Goal: Task Accomplishment & Management: Use online tool/utility

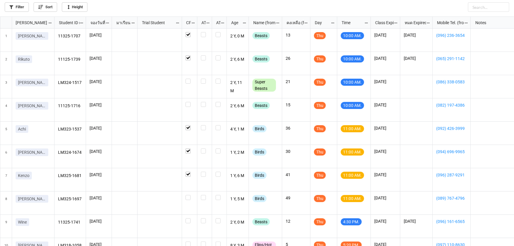
scroll to position [3, 3]
click at [186, 79] on label "grid" at bounding box center [190, 79] width 8 height 0
click at [191, 104] on div "grid" at bounding box center [190, 104] width 8 height 5
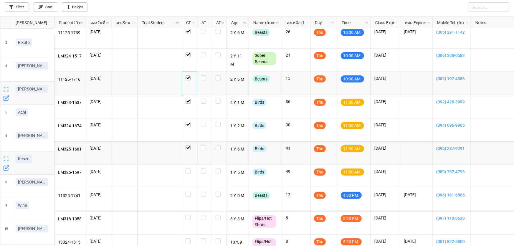
scroll to position [27, 0]
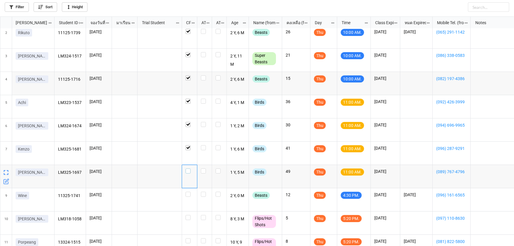
click at [189, 169] on label "grid" at bounding box center [190, 169] width 8 height 0
click at [187, 192] on label "grid" at bounding box center [190, 192] width 8 height 0
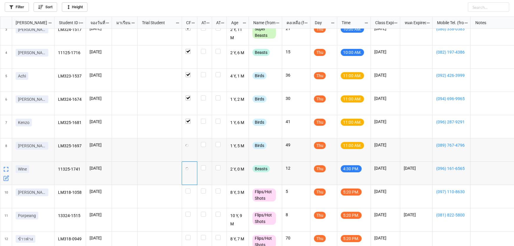
scroll to position [65, 0]
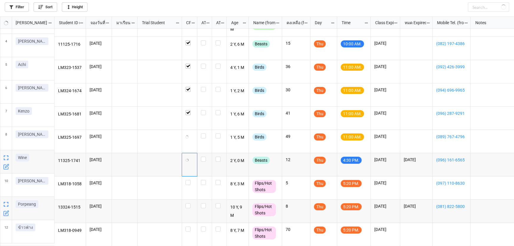
click at [7, 212] on icon "grid" at bounding box center [6, 213] width 6 height 6
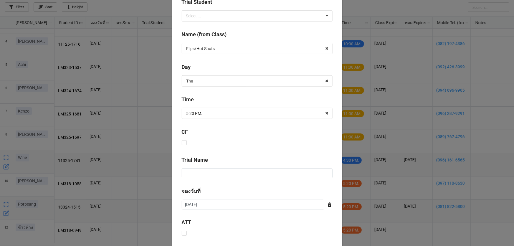
scroll to position [214, 0]
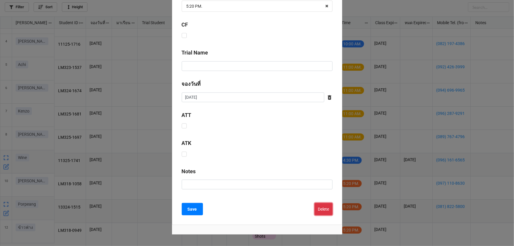
click at [318, 209] on button "Delete" at bounding box center [324, 209] width 18 height 12
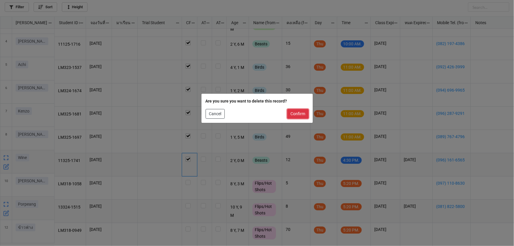
click at [294, 112] on button "Confirm" at bounding box center [298, 114] width 22 height 10
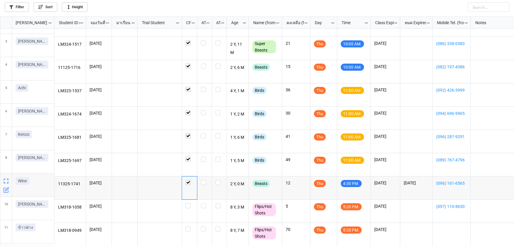
scroll to position [41, 0]
click at [5, 236] on icon "grid" at bounding box center [6, 237] width 6 height 6
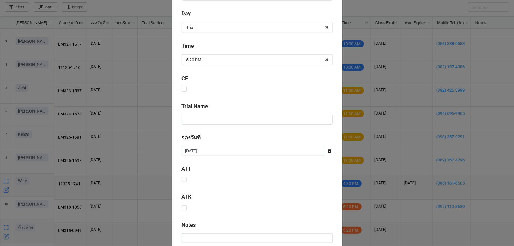
scroll to position [239, 0]
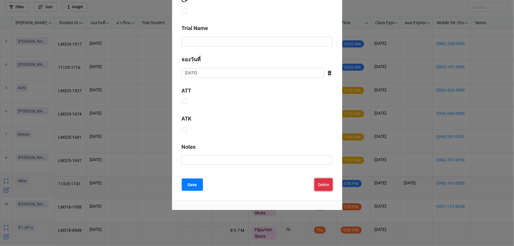
click at [321, 182] on button "Delete" at bounding box center [324, 185] width 18 height 12
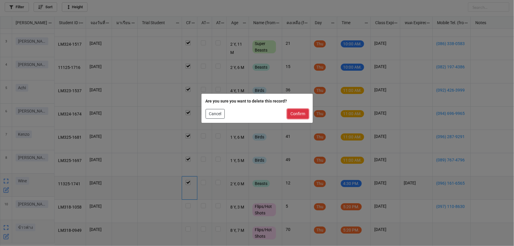
click at [294, 113] on button "Confirm" at bounding box center [298, 114] width 22 height 10
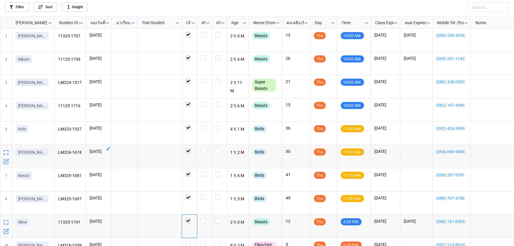
scroll to position [18, 0]
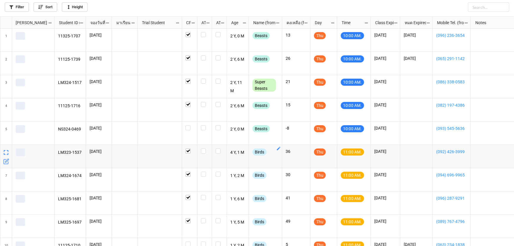
scroll to position [226, 511]
click at [189, 125] on label "grid" at bounding box center [190, 125] width 8 height 0
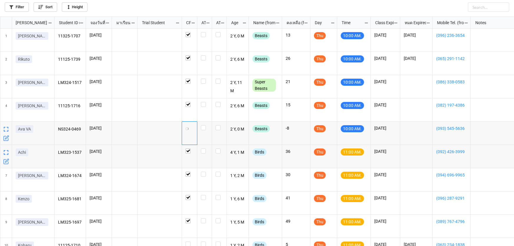
scroll to position [53, 0]
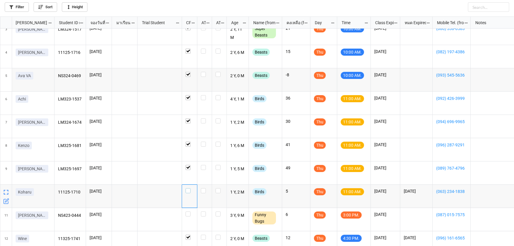
click at [192, 191] on div "grid" at bounding box center [190, 190] width 8 height 5
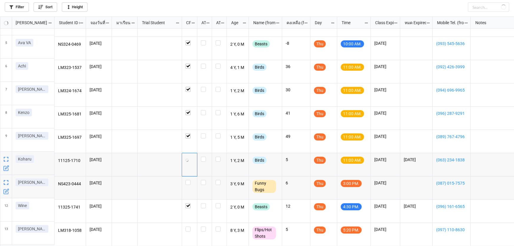
scroll to position [88, 0]
click at [187, 180] on label "grid" at bounding box center [190, 180] width 8 height 0
click at [188, 180] on label "grid" at bounding box center [190, 180] width 8 height 0
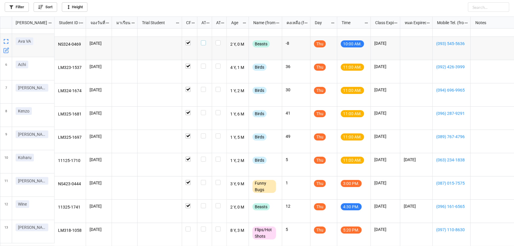
click at [204, 40] on label "grid" at bounding box center [204, 40] width 7 height 0
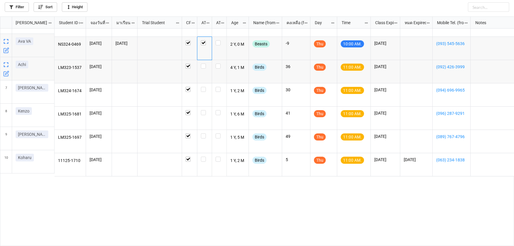
scroll to position [7, 0]
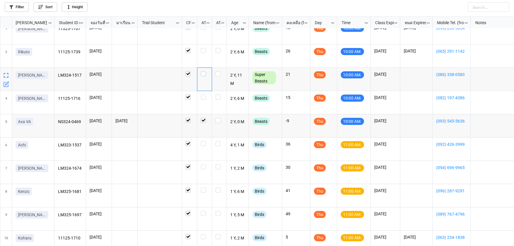
click at [202, 71] on label "grid" at bounding box center [204, 71] width 7 height 0
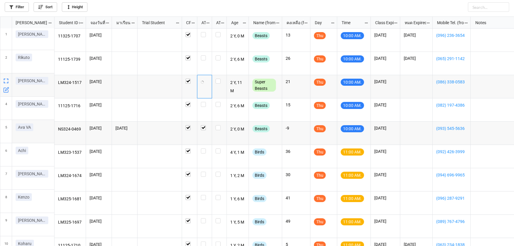
scroll to position [0, 0]
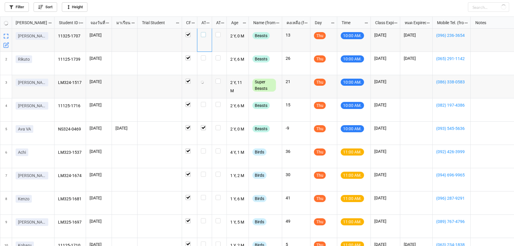
click at [204, 32] on label "grid" at bounding box center [204, 32] width 7 height 0
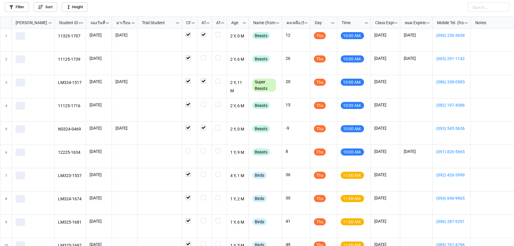
scroll to position [226, 511]
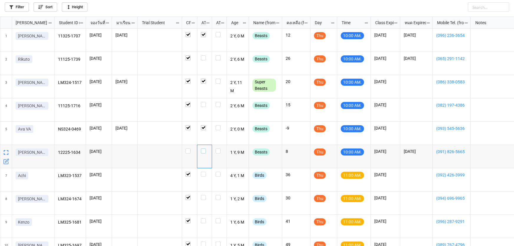
click at [203, 149] on label "grid" at bounding box center [204, 149] width 7 height 0
click at [204, 102] on label "grid" at bounding box center [204, 102] width 7 height 0
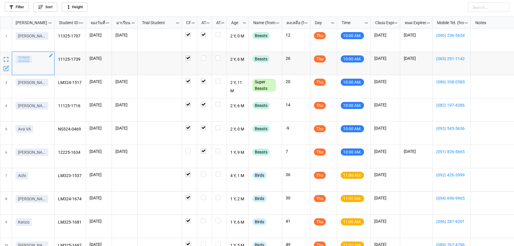
drag, startPoint x: 29, startPoint y: 62, endPoint x: 9, endPoint y: 62, distance: 19.5
click at [9, 62] on div "1 Valerie Rikuto 3 Melvin 4 Mei Y. 5 Ava VA 6 Leon L. 7 Achi 8 Ella พี่ปู 9 Ken…" at bounding box center [27, 193] width 54 height 329
copy p "Rikuto"
checkbox input "false"
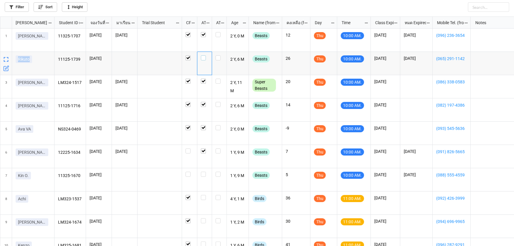
click at [206, 57] on div "grid" at bounding box center [204, 57] width 7 height 5
click at [206, 175] on div "grid" at bounding box center [204, 174] width 7 height 5
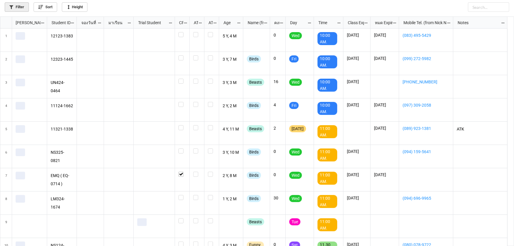
scroll to position [226, 511]
click at [15, 6] on link "Filter" at bounding box center [17, 6] width 24 height 9
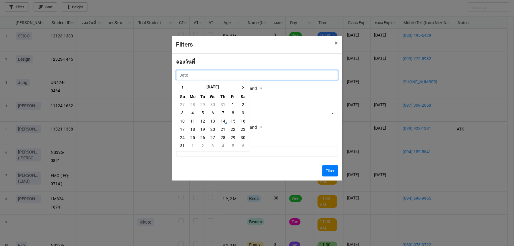
click at [185, 74] on input "text" at bounding box center [257, 75] width 162 height 10
click at [241, 122] on td "16" at bounding box center [243, 121] width 10 height 8
type input "[DATE]"
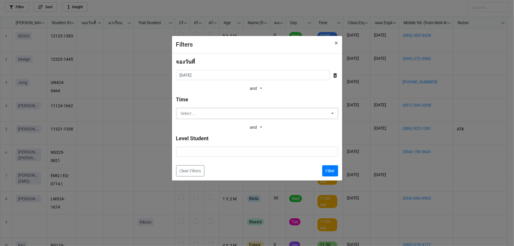
click at [243, 116] on input "text" at bounding box center [258, 113] width 162 height 11
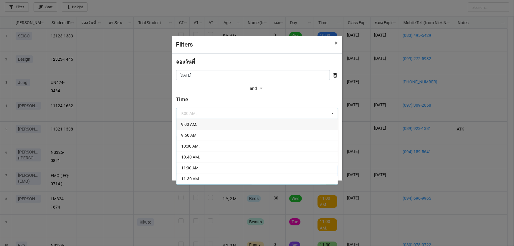
drag, startPoint x: 236, startPoint y: 135, endPoint x: 268, endPoint y: 148, distance: 34.8
click at [236, 135] on div "9.50 AM." at bounding box center [258, 135] width 162 height 11
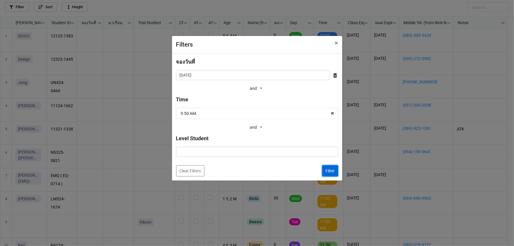
click at [330, 168] on button "Filter" at bounding box center [330, 170] width 16 height 11
